Goal: Information Seeking & Learning: Check status

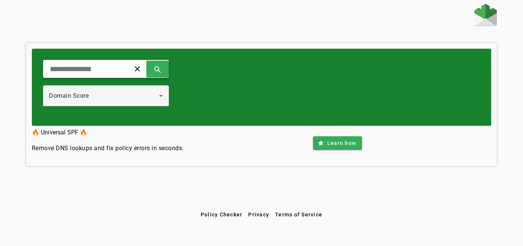
click at [114, 67] on input "text" at bounding box center [83, 68] width 69 height 9
type input "**********"
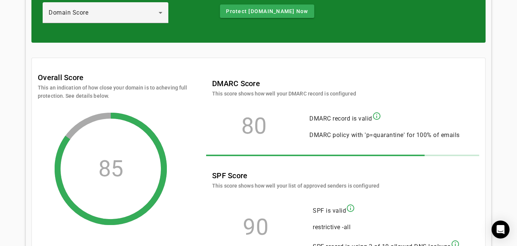
scroll to position [42, 0]
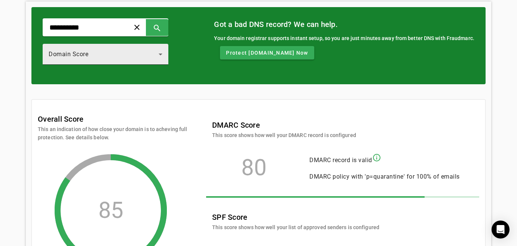
click at [120, 57] on div "Domain Score" at bounding box center [104, 54] width 110 height 9
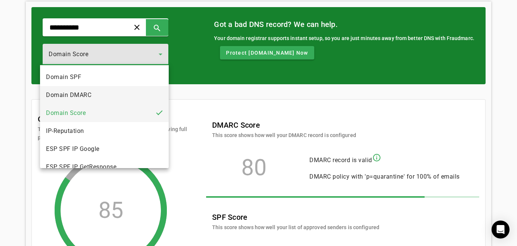
click at [116, 92] on mat-option "Domain DMARC" at bounding box center [104, 95] width 129 height 18
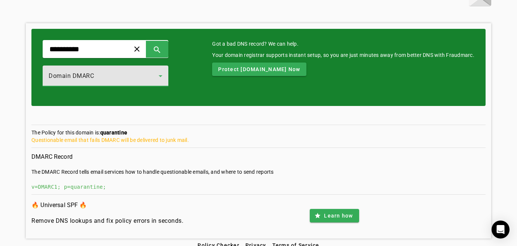
scroll to position [28, 0]
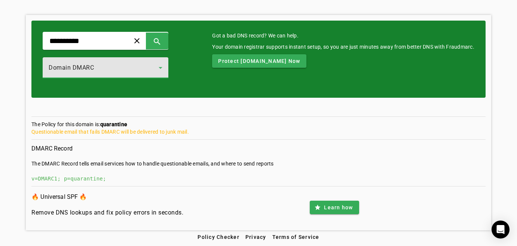
click at [116, 65] on div "Domain DMARC" at bounding box center [104, 67] width 110 height 9
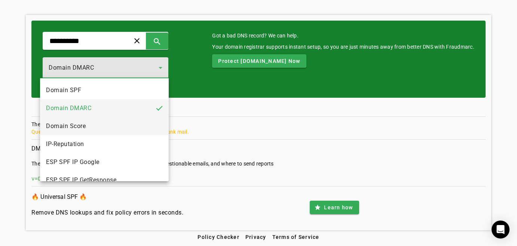
click at [116, 126] on mat-option "Domain Score" at bounding box center [104, 126] width 129 height 18
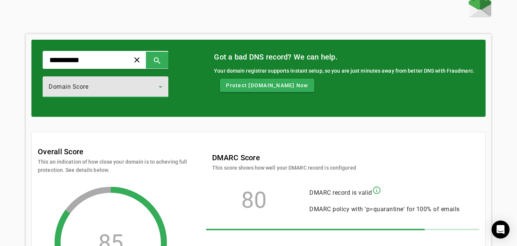
scroll to position [7, 0]
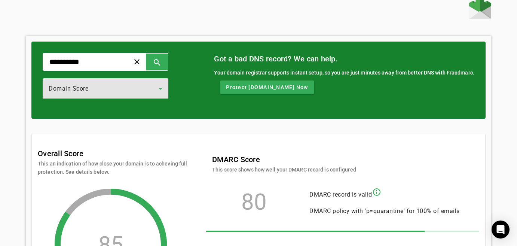
click at [116, 89] on div "Domain Score" at bounding box center [104, 88] width 110 height 9
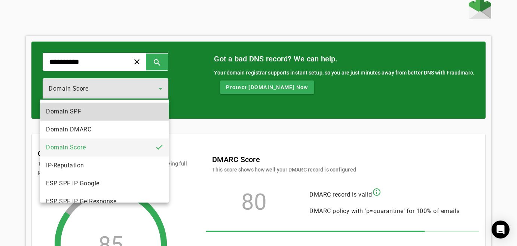
click at [116, 108] on mat-option "Domain SPF" at bounding box center [104, 112] width 129 height 18
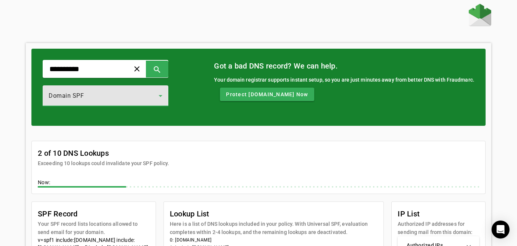
click at [237, 159] on mat-card-header "2 of 10 DNS Lookups Exceeding 10 lookups could invalidate your SPF policy." at bounding box center [258, 154] width 453 height 26
click at [120, 102] on div "Domain SPF" at bounding box center [106, 95] width 114 height 21
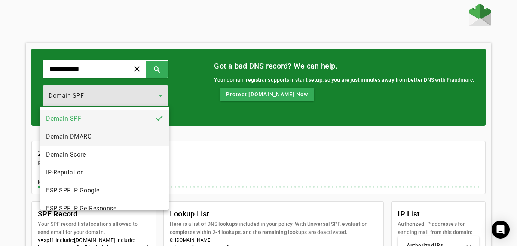
click at [144, 130] on mat-option "Domain DMARC" at bounding box center [104, 137] width 129 height 18
